Goal: Task Accomplishment & Management: Manage account settings

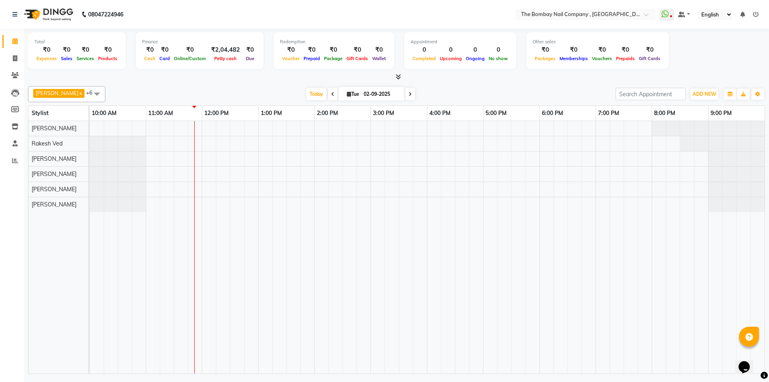
click at [328, 97] on span at bounding box center [333, 94] width 10 height 12
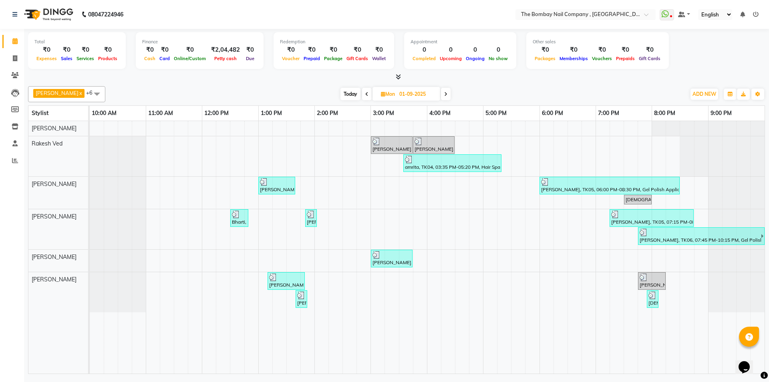
click at [341, 93] on span "Today" at bounding box center [351, 94] width 20 height 12
type input "02-09-2025"
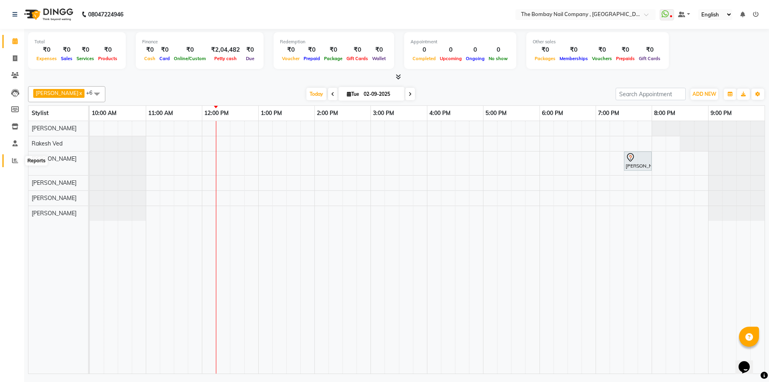
click at [9, 161] on span at bounding box center [15, 160] width 14 height 9
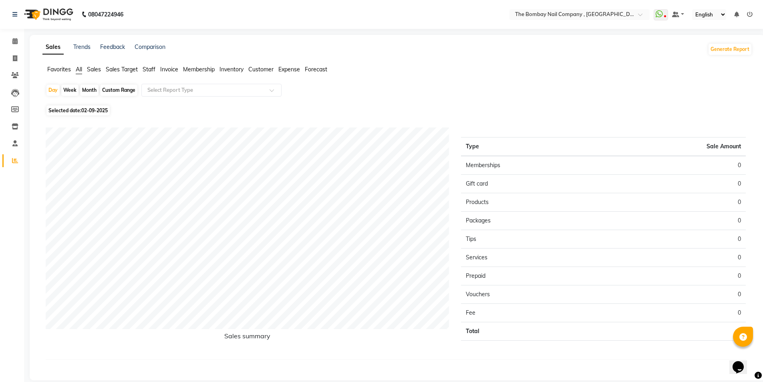
click at [96, 86] on div "Month" at bounding box center [89, 90] width 18 height 11
select select "9"
select select "2025"
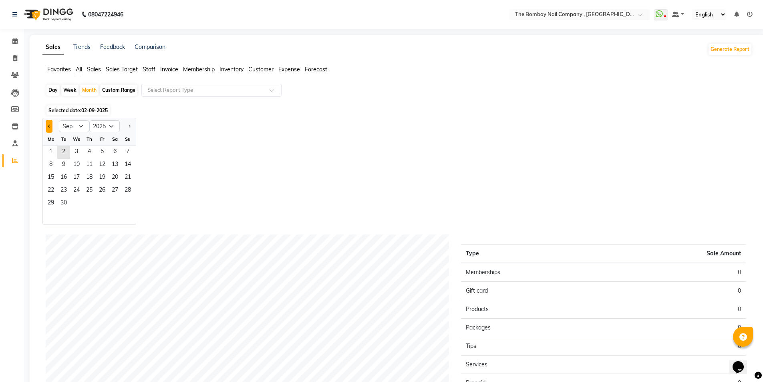
click at [47, 126] on button "Previous month" at bounding box center [49, 126] width 6 height 13
select select "8"
click at [107, 185] on span "22" at bounding box center [102, 190] width 13 height 13
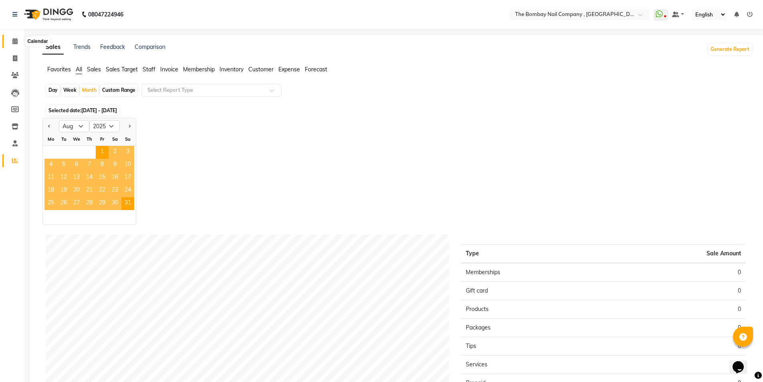
click at [13, 38] on icon at bounding box center [14, 41] width 5 height 6
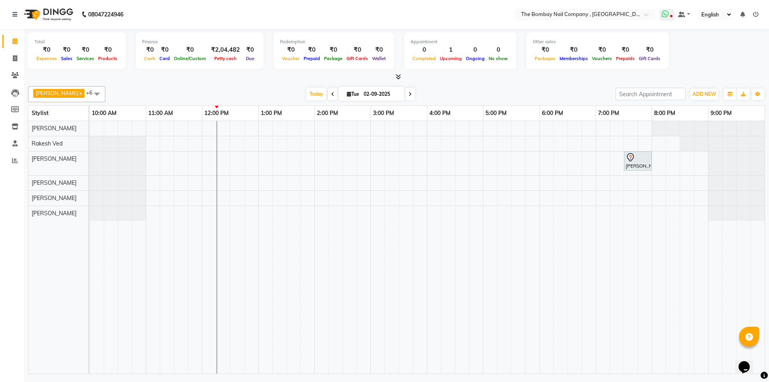
click at [673, 16] on icon at bounding box center [671, 17] width 2 height 4
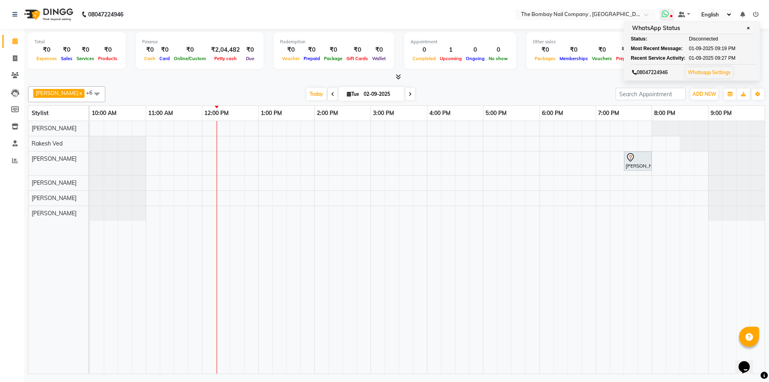
click at [673, 17] on icon at bounding box center [671, 17] width 2 height 4
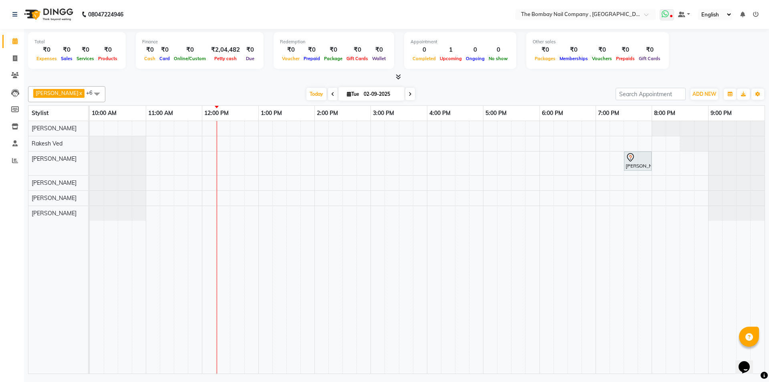
click at [673, 17] on icon at bounding box center [671, 17] width 2 height 4
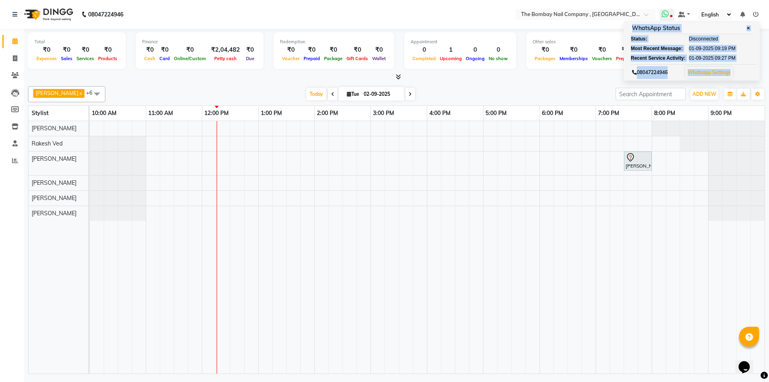
click at [673, 17] on icon at bounding box center [671, 17] width 2 height 4
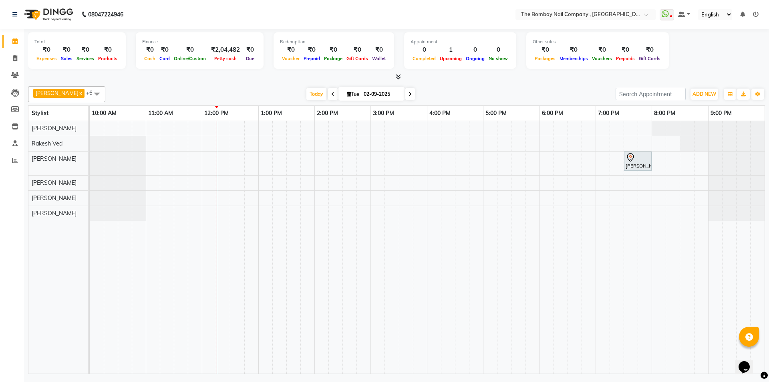
click at [89, 92] on span at bounding box center [97, 93] width 16 height 15
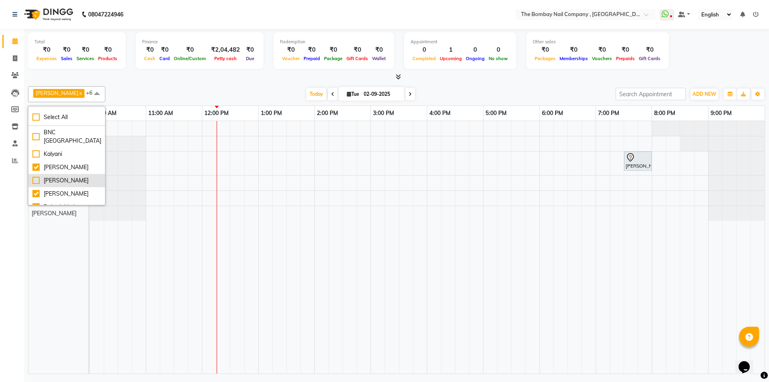
click at [34, 176] on div "[PERSON_NAME]" at bounding box center [66, 180] width 69 height 8
checkbox input "true"
click at [268, 291] on td at bounding box center [265, 247] width 14 height 252
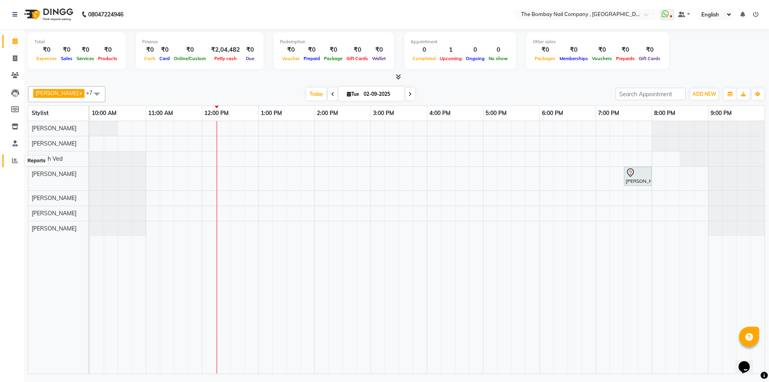
click at [12, 159] on icon at bounding box center [15, 160] width 6 height 6
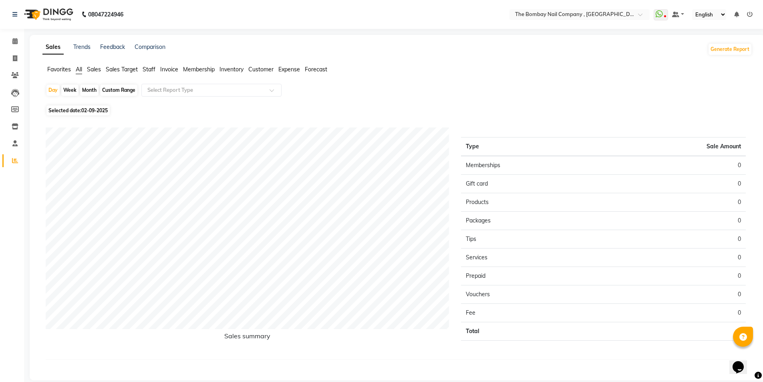
click at [91, 89] on div "Month" at bounding box center [89, 90] width 18 height 11
select select "9"
select select "2025"
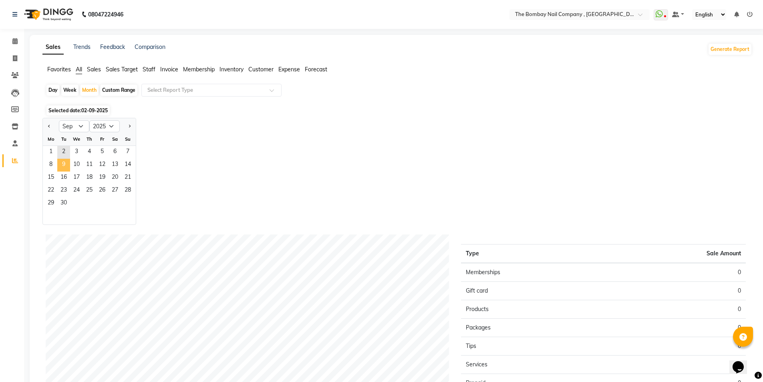
click at [69, 164] on span "9" at bounding box center [63, 165] width 13 height 13
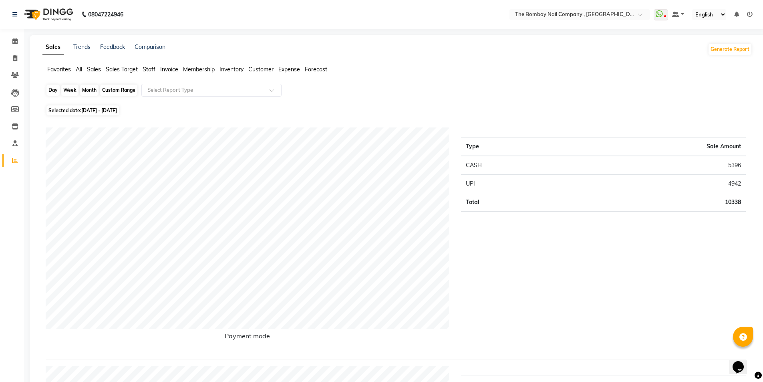
click at [89, 89] on div "Month" at bounding box center [89, 90] width 18 height 11
select select "9"
select select "2025"
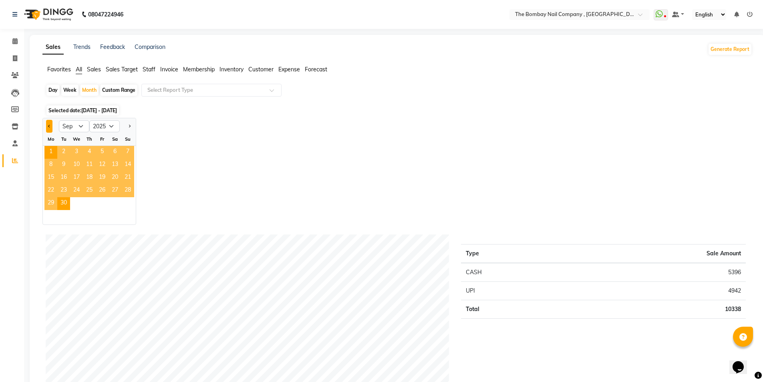
click at [49, 124] on button "Previous month" at bounding box center [49, 126] width 6 height 13
select select "8"
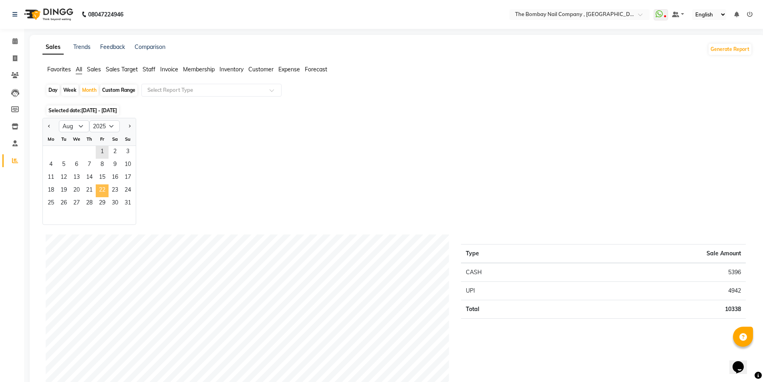
click at [103, 184] on span "22" at bounding box center [102, 190] width 13 height 13
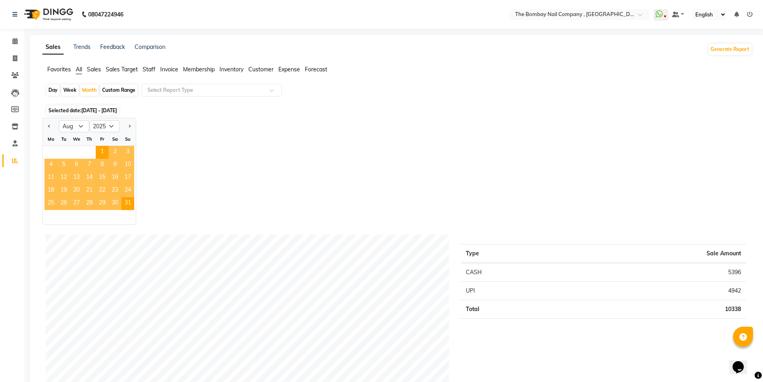
click at [240, 170] on div "Jan Feb Mar Apr May Jun [DATE] Aug Sep Oct Nov [DATE] 2016 2017 2018 2019 2020 …" at bounding box center [397, 171] width 710 height 107
click at [11, 42] on span at bounding box center [15, 41] width 14 height 9
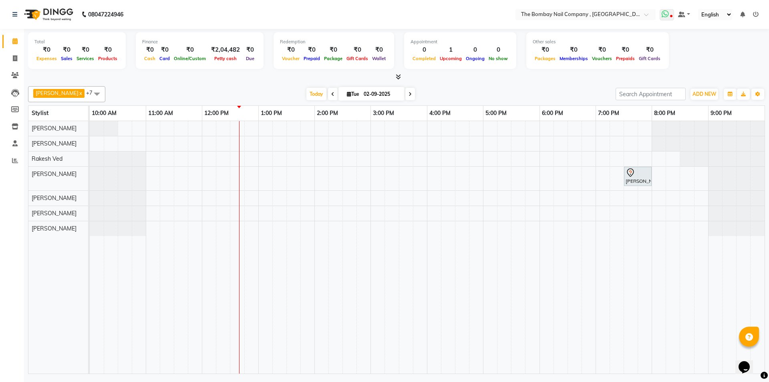
click at [672, 14] on span at bounding box center [667, 14] width 14 height 11
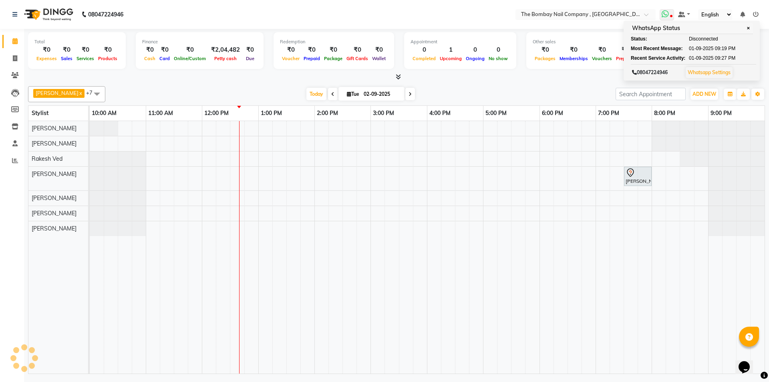
click at [671, 16] on icon at bounding box center [671, 17] width 2 height 4
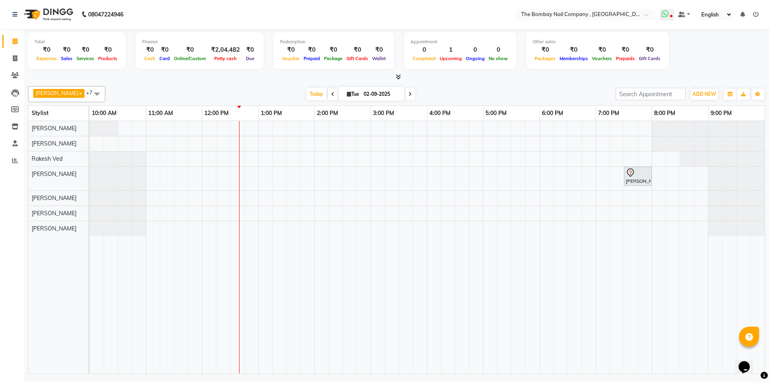
click at [671, 16] on icon at bounding box center [671, 17] width 2 height 4
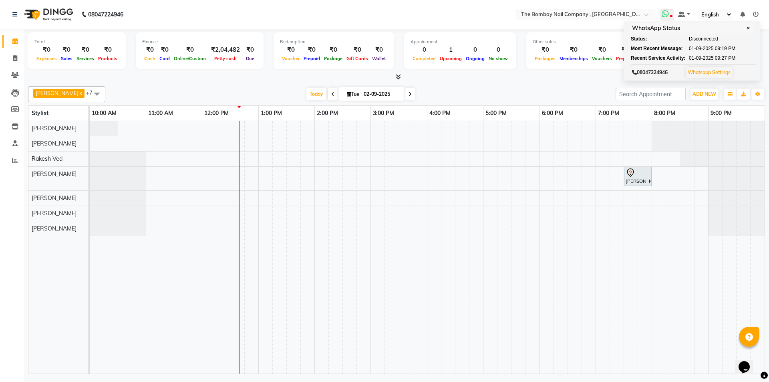
click at [671, 16] on icon at bounding box center [671, 17] width 2 height 4
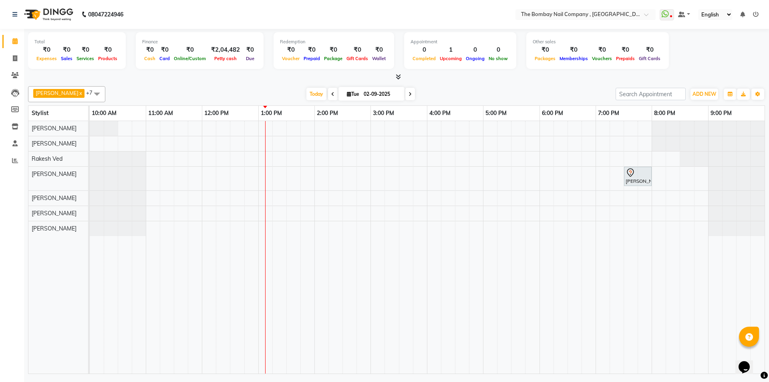
click at [409, 95] on icon at bounding box center [410, 94] width 3 height 5
type input "03-09-2025"
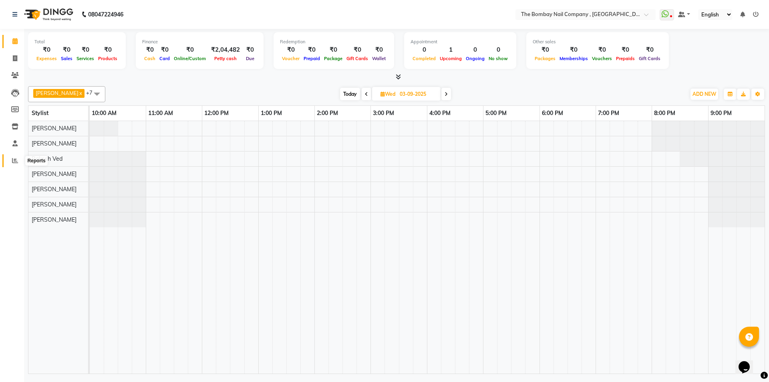
click at [12, 160] on span at bounding box center [15, 160] width 14 height 9
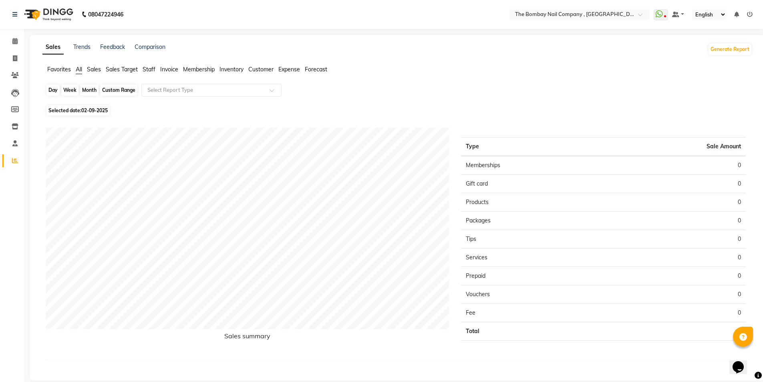
click at [50, 89] on div "Day" at bounding box center [52, 90] width 13 height 11
select select "9"
select select "2025"
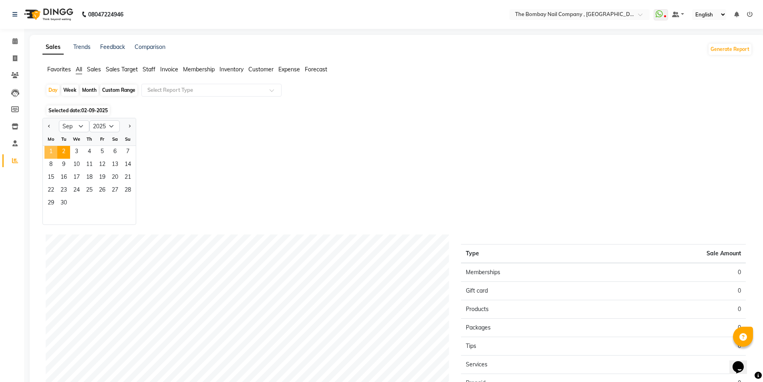
click at [52, 154] on span "1" at bounding box center [50, 152] width 13 height 13
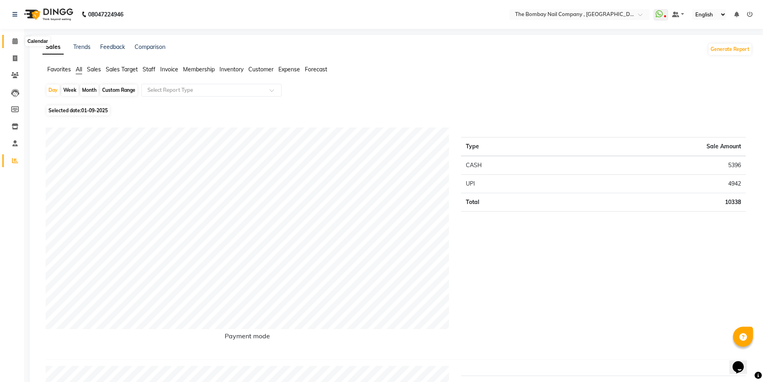
click at [12, 39] on icon at bounding box center [14, 41] width 5 height 6
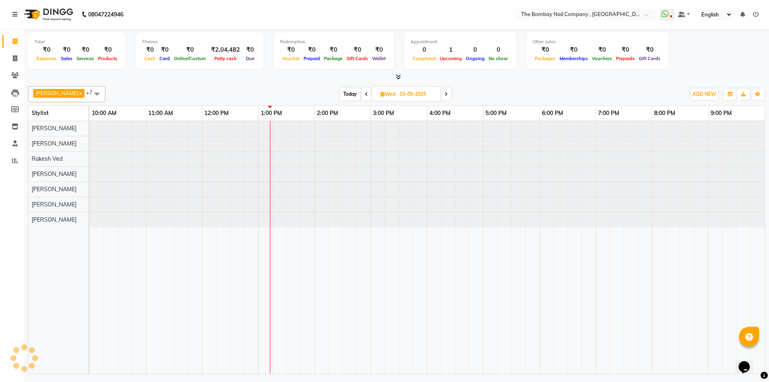
click at [362, 93] on span at bounding box center [367, 94] width 10 height 12
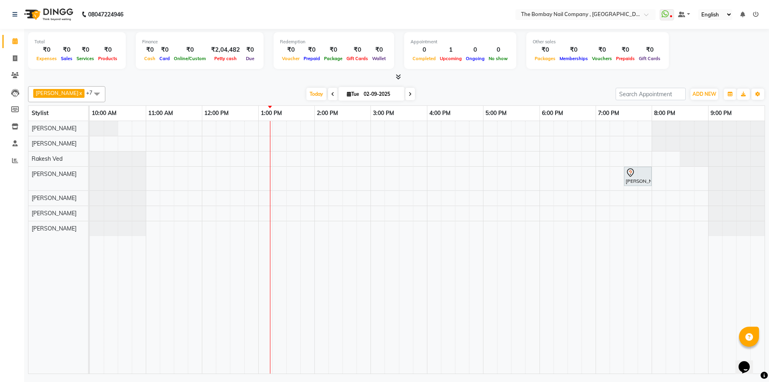
click at [328, 96] on span at bounding box center [333, 94] width 10 height 12
type input "01-09-2025"
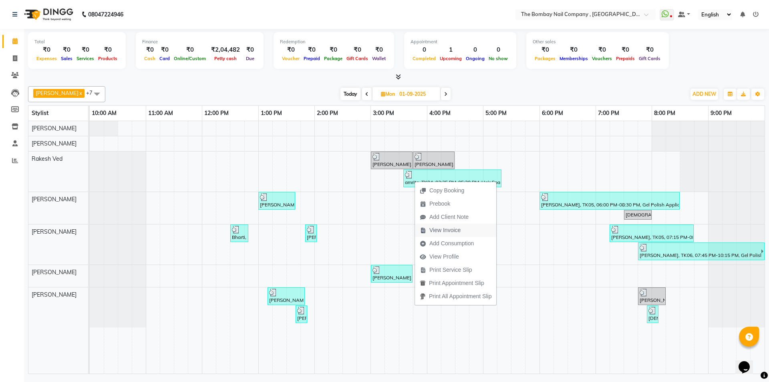
click at [424, 230] on icon "button" at bounding box center [423, 231] width 6 height 6
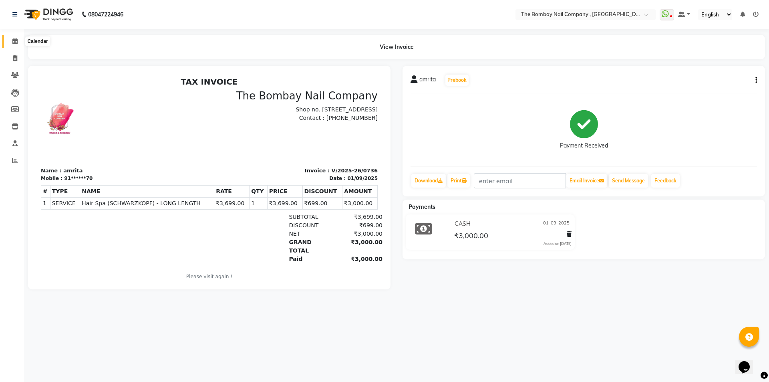
click at [14, 42] on icon at bounding box center [14, 41] width 5 height 6
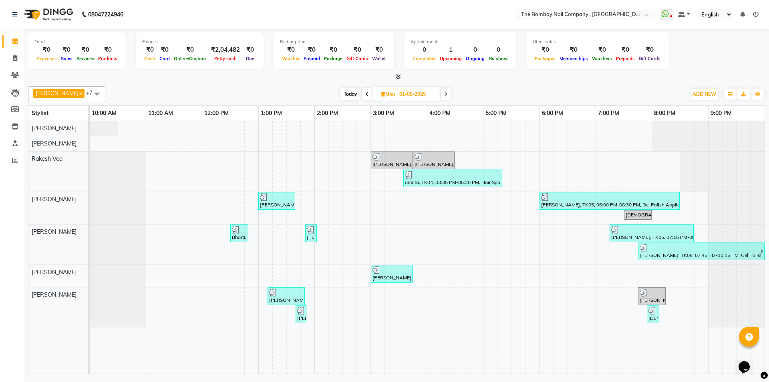
click at [443, 93] on span at bounding box center [446, 94] width 10 height 12
type input "02-09-2025"
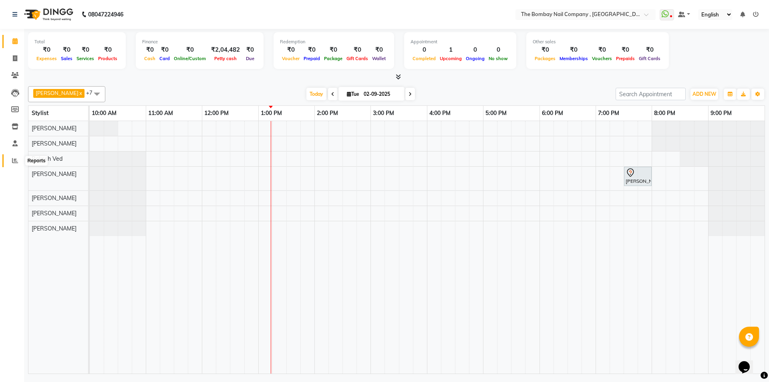
click at [9, 163] on span at bounding box center [15, 160] width 14 height 9
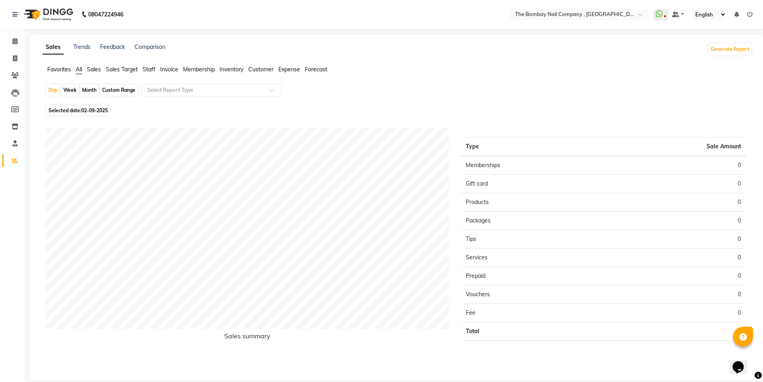
click at [84, 87] on div "Month" at bounding box center [89, 90] width 18 height 11
select select "9"
select select "2025"
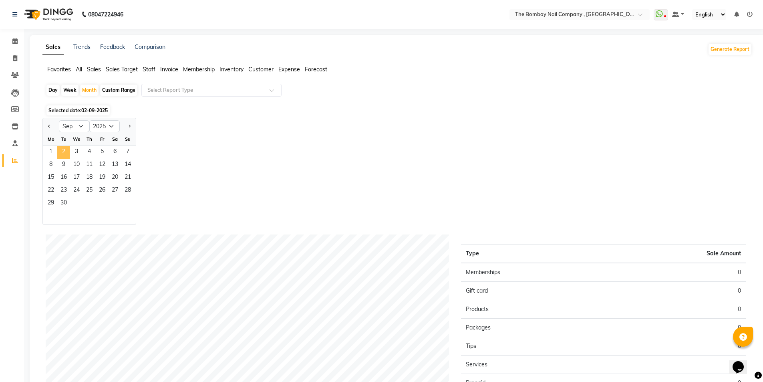
click at [60, 154] on span "2" at bounding box center [63, 152] width 13 height 13
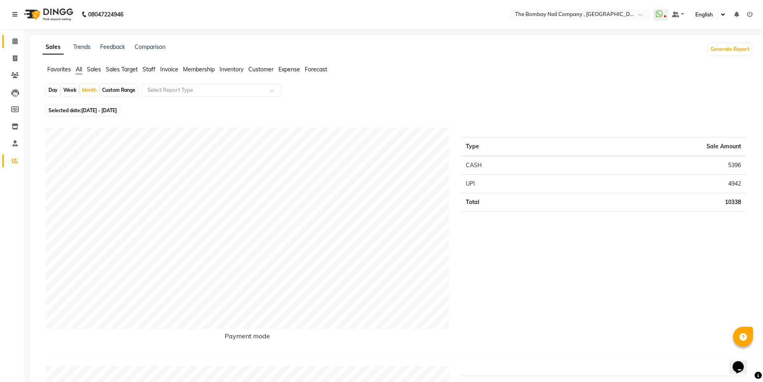
click at [5, 37] on link "Calendar" at bounding box center [11, 41] width 19 height 13
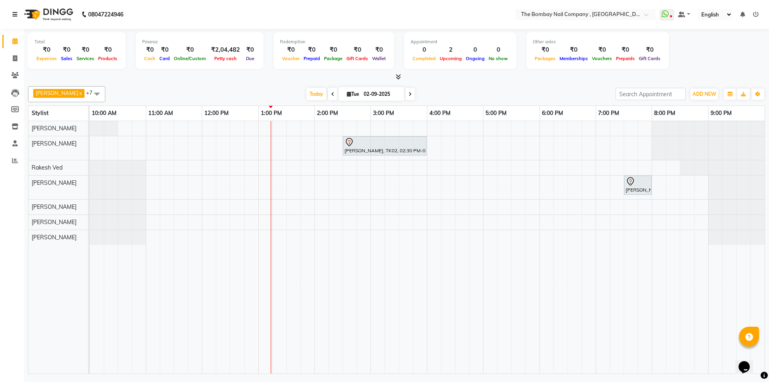
click at [16, 14] on icon at bounding box center [14, 15] width 5 height 6
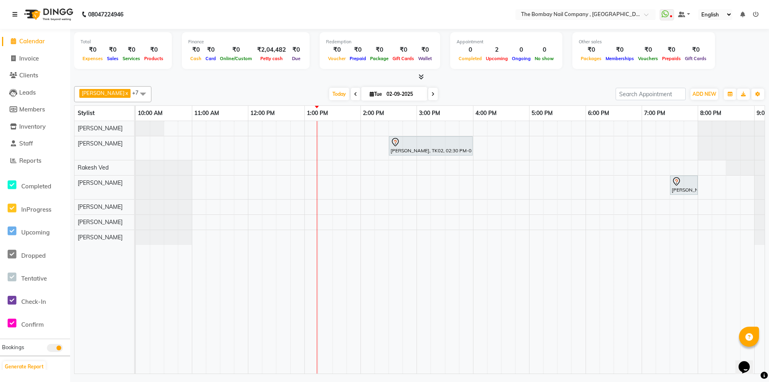
click at [16, 14] on icon at bounding box center [14, 15] width 5 height 6
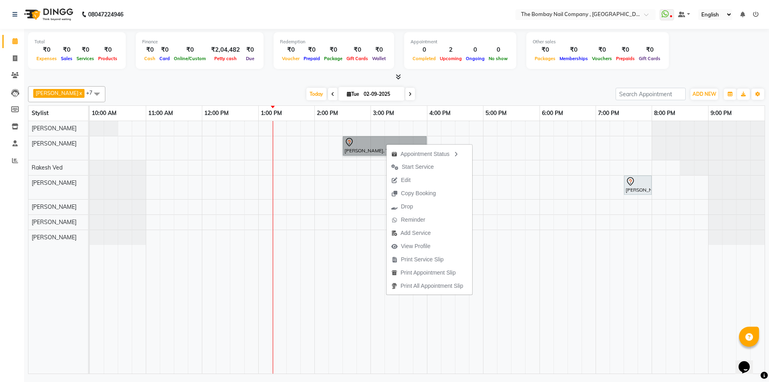
click at [521, 188] on div "[PERSON_NAME], TK02, 02:30 PM-04:00 PM, Hair Spa (L'OREAL) - MEDIUM LENGTH [PER…" at bounding box center [427, 247] width 675 height 252
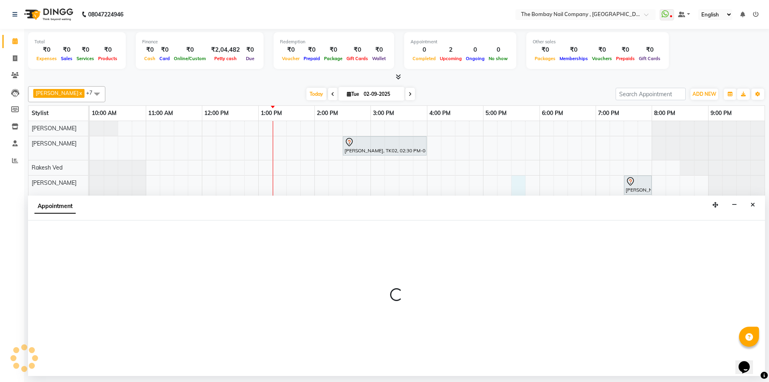
select select "81634"
select select "1050"
select select "tentative"
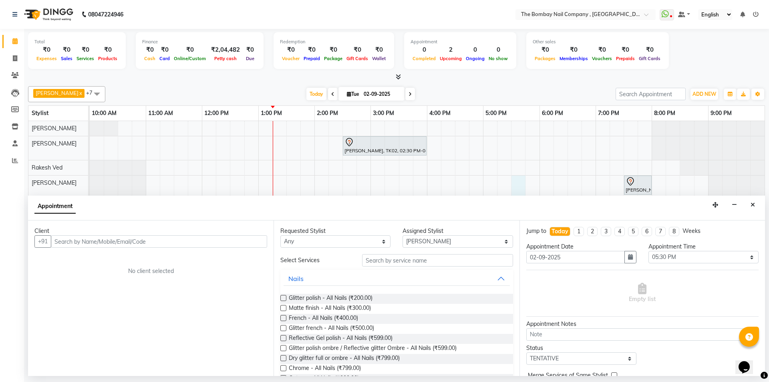
click at [754, 210] on button "Close" at bounding box center [753, 205] width 12 height 12
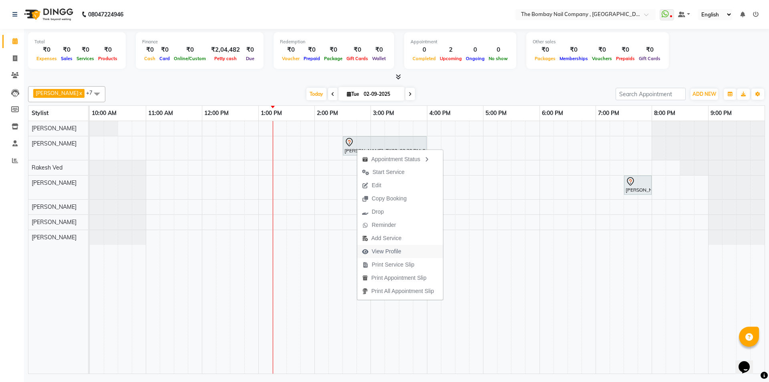
click at [384, 249] on span "View Profile" at bounding box center [387, 251] width 30 height 8
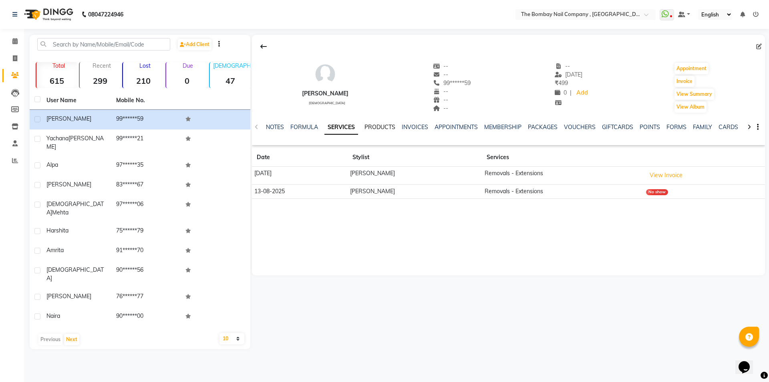
click at [381, 124] on link "PRODUCTS" at bounding box center [380, 126] width 31 height 7
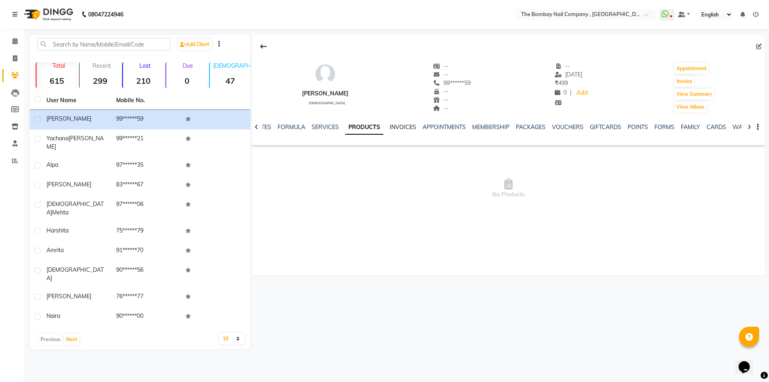
click at [407, 125] on link "INVOICES" at bounding box center [403, 126] width 26 height 7
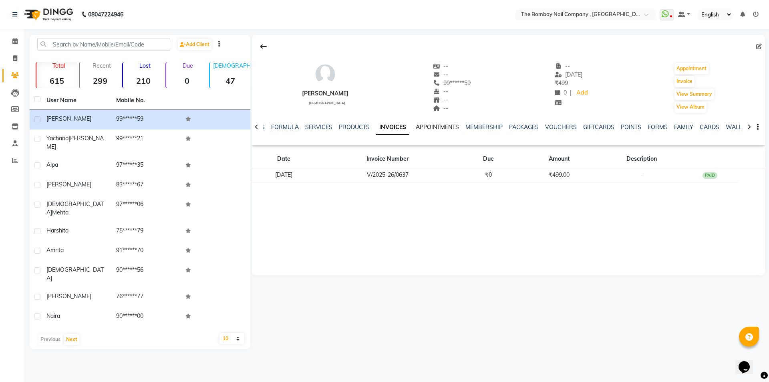
click at [425, 125] on link "APPOINTMENTS" at bounding box center [437, 126] width 43 height 7
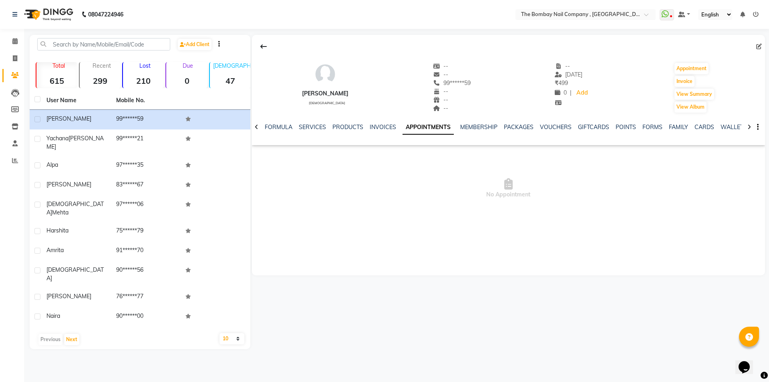
click at [480, 135] on div "NOTES FORMULA SERVICES PRODUCTS INVOICES APPOINTMENTS MEMBERSHIP PACKAGES VOUCH…" at bounding box center [499, 130] width 466 height 15
click at [275, 125] on link "FORMULA" at bounding box center [279, 126] width 28 height 7
click at [275, 129] on link "NOTES" at bounding box center [275, 126] width 18 height 7
click at [304, 133] on div "NOTES FORMULA SERVICES PRODUCTS INVOICES APPOINTMENTS MEMBERSHIP PACKAGES VOUCH…" at bounding box center [499, 130] width 466 height 15
click at [352, 127] on link "SERVICES" at bounding box center [345, 126] width 27 height 7
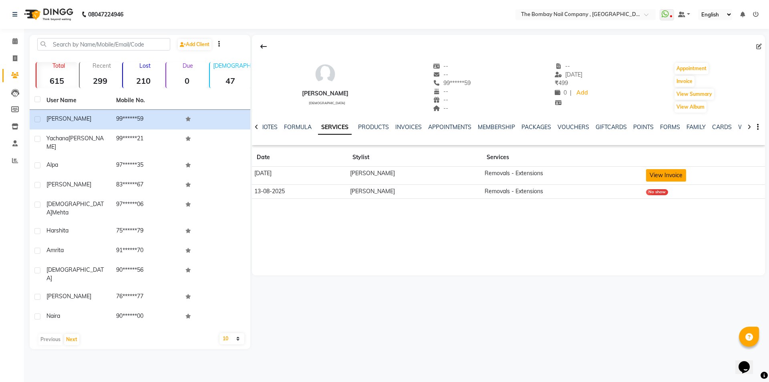
click at [666, 174] on button "View Invoice" at bounding box center [666, 175] width 40 height 12
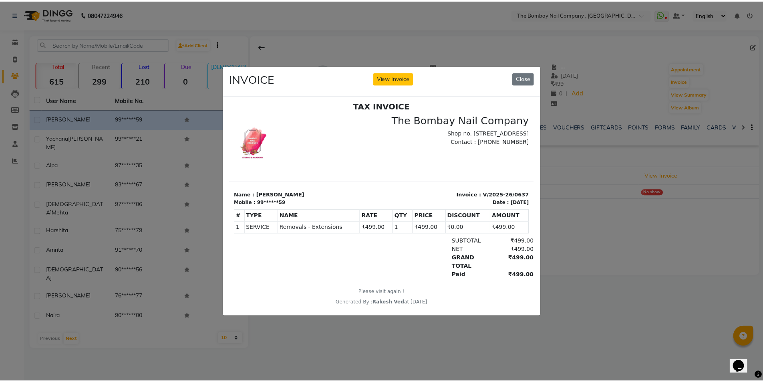
scroll to position [6, 0]
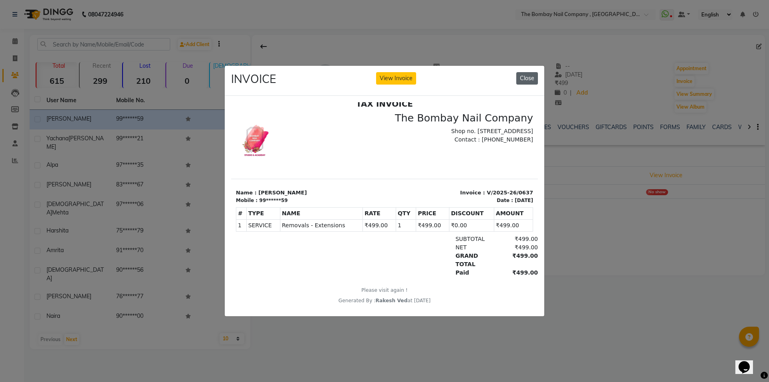
click at [536, 75] on button "Close" at bounding box center [528, 78] width 22 height 12
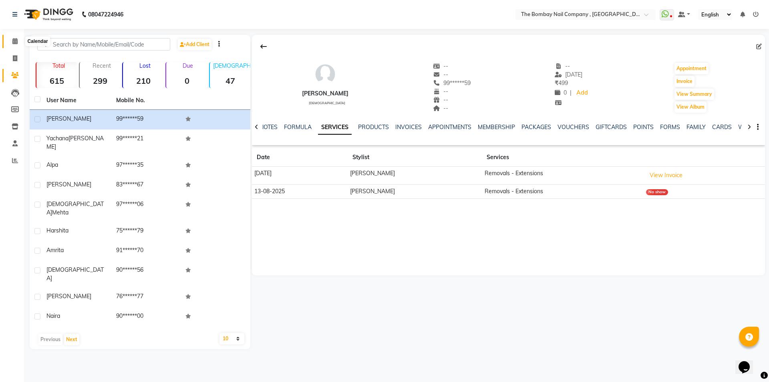
click at [14, 42] on icon at bounding box center [14, 41] width 5 height 6
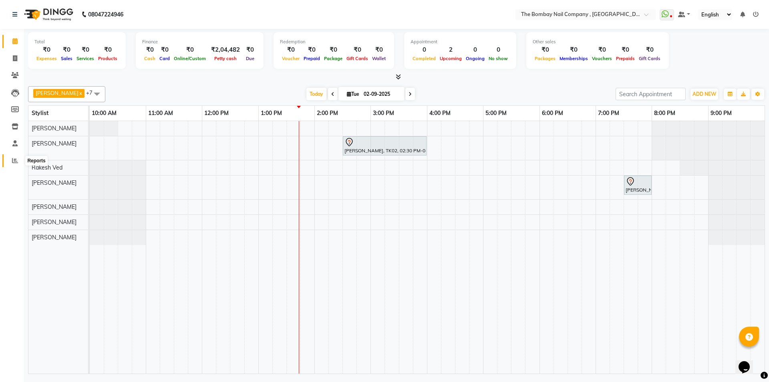
click at [14, 159] on icon at bounding box center [15, 160] width 6 height 6
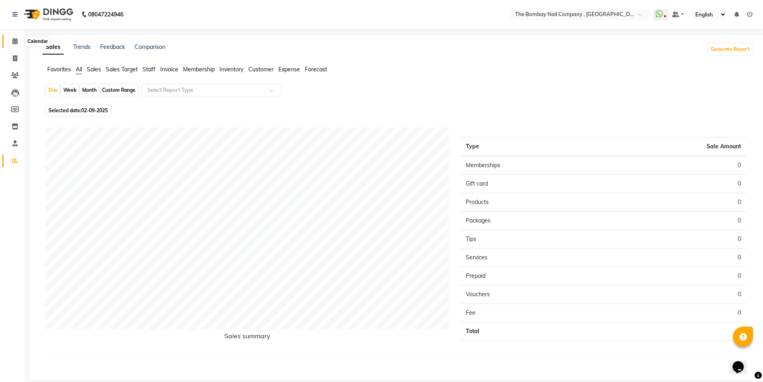
click at [16, 42] on icon at bounding box center [14, 41] width 5 height 6
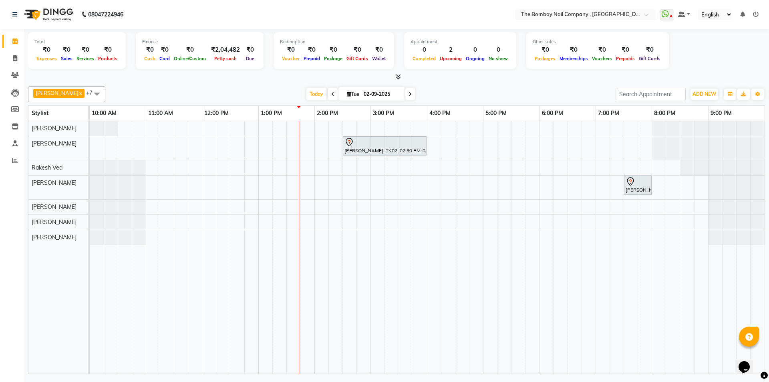
click at [331, 93] on icon at bounding box center [332, 94] width 3 height 5
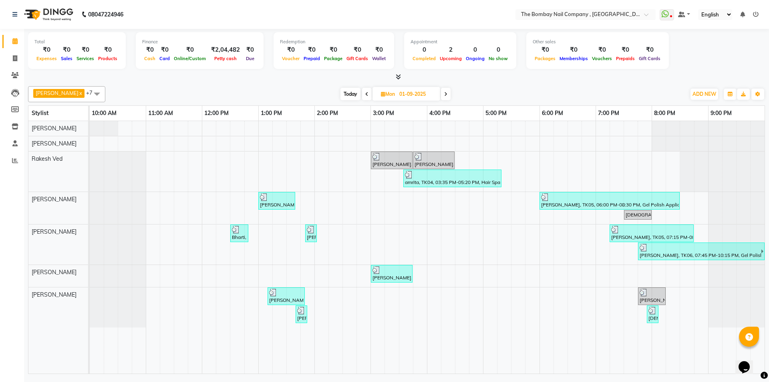
click at [362, 95] on span at bounding box center [367, 94] width 10 height 12
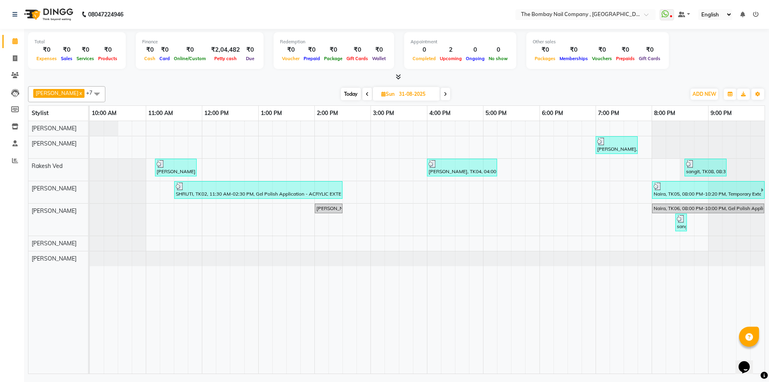
click at [363, 95] on span at bounding box center [368, 94] width 10 height 12
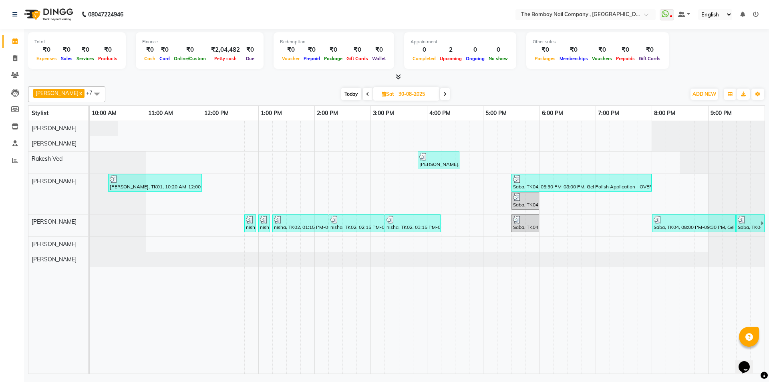
click at [363, 95] on span at bounding box center [368, 94] width 10 height 12
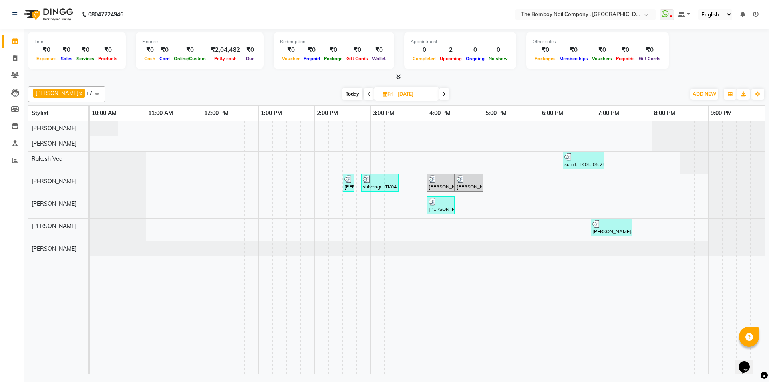
click at [367, 95] on icon at bounding box center [368, 94] width 3 height 5
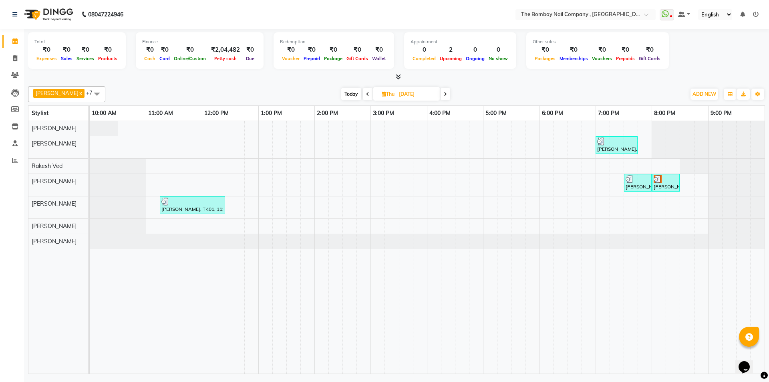
click at [363, 95] on span at bounding box center [368, 94] width 10 height 12
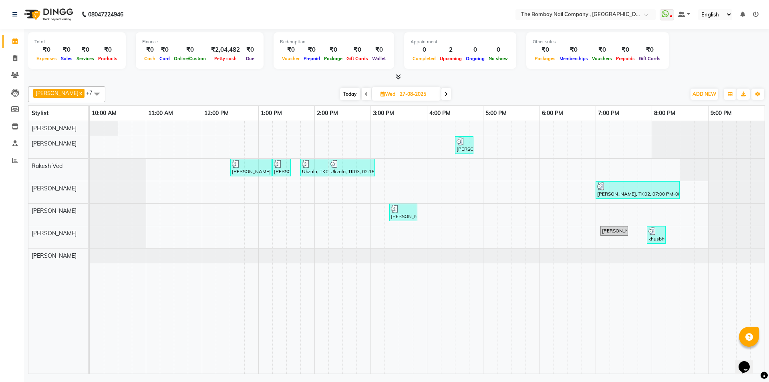
click at [362, 95] on span at bounding box center [367, 94] width 10 height 12
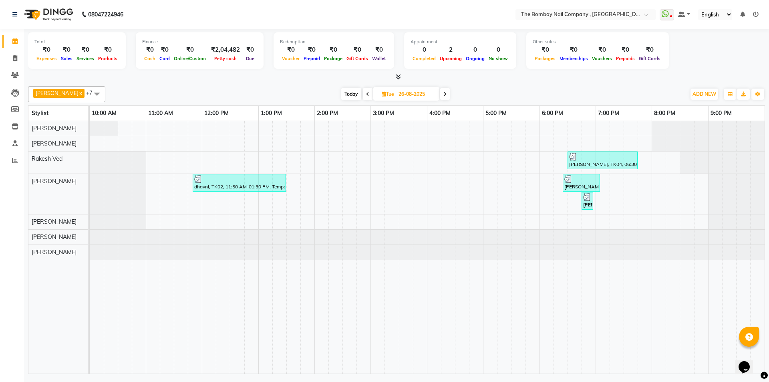
click at [363, 95] on span at bounding box center [368, 94] width 10 height 12
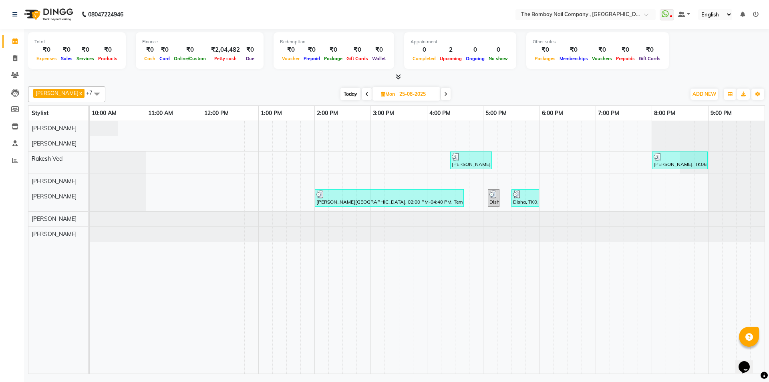
click at [362, 95] on span at bounding box center [367, 94] width 10 height 12
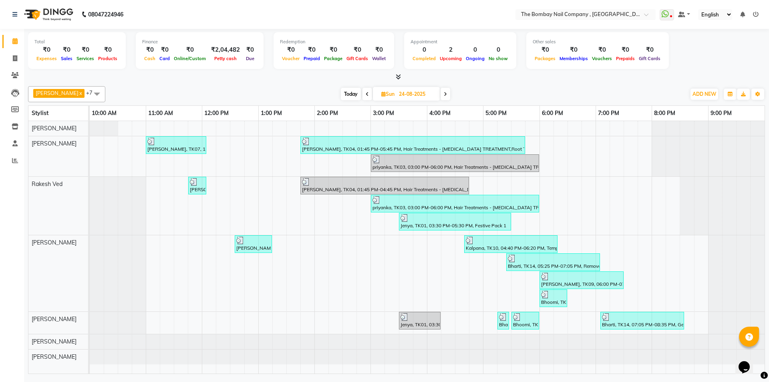
click at [363, 95] on span at bounding box center [368, 94] width 10 height 12
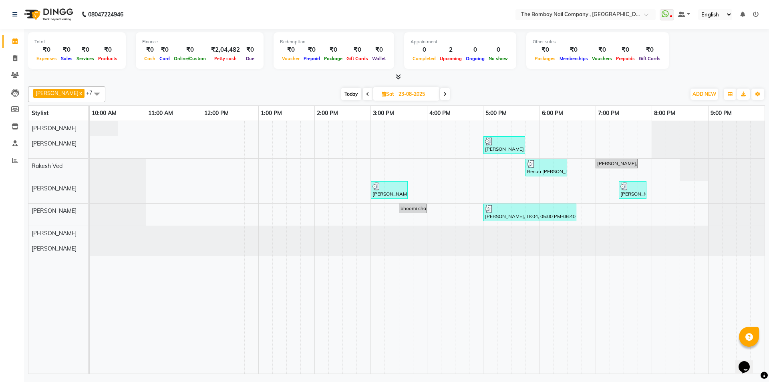
click at [343, 93] on span "Today" at bounding box center [351, 94] width 20 height 12
type input "02-09-2025"
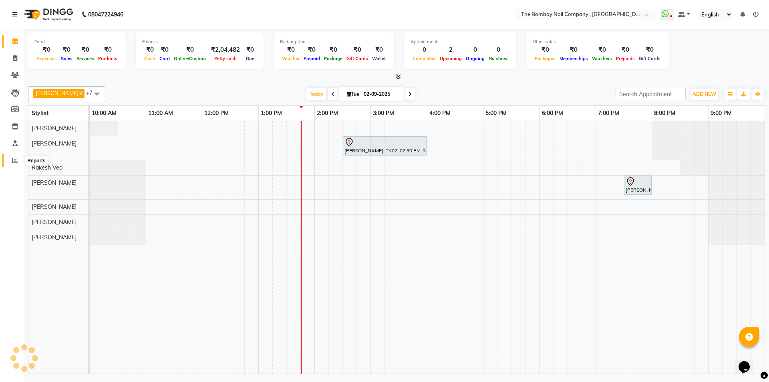
click at [11, 163] on span at bounding box center [15, 160] width 14 height 9
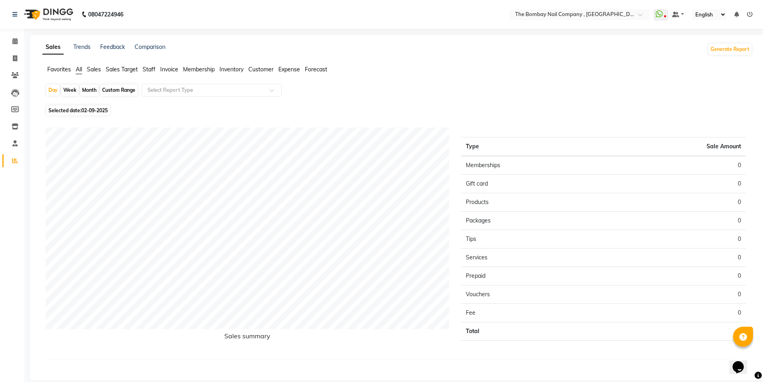
click at [89, 92] on div "Month" at bounding box center [89, 90] width 18 height 11
select select "9"
select select "2025"
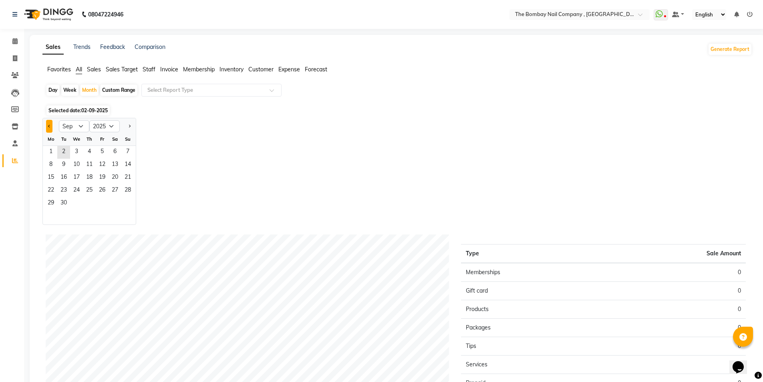
click at [50, 126] on span "Previous month" at bounding box center [49, 125] width 3 height 3
select select "8"
click at [131, 206] on span "31" at bounding box center [127, 203] width 13 height 13
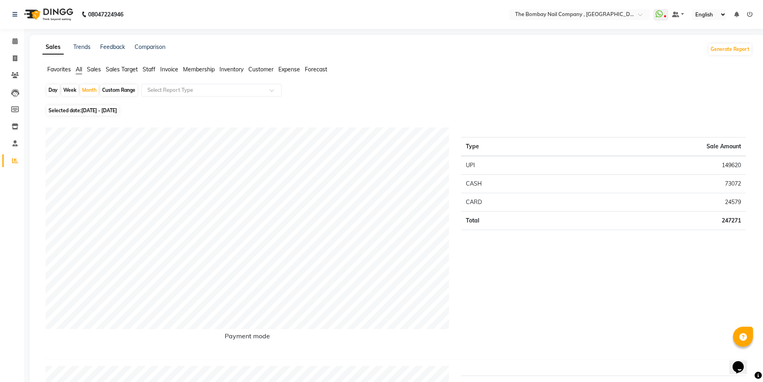
click at [40, 12] on img at bounding box center [47, 14] width 55 height 22
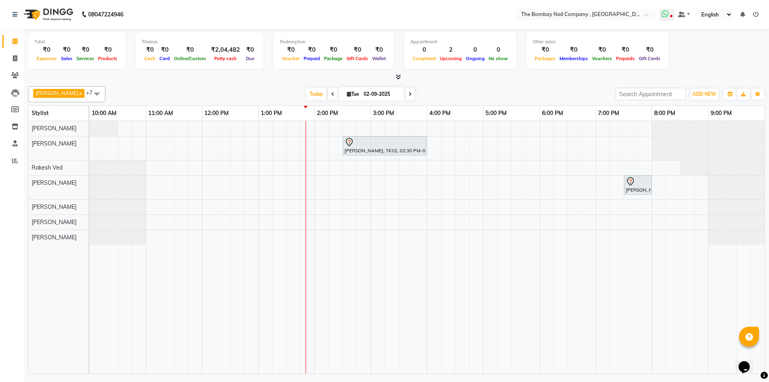
click at [661, 19] on span at bounding box center [667, 14] width 14 height 11
